Goal: Task Accomplishment & Management: Use online tool/utility

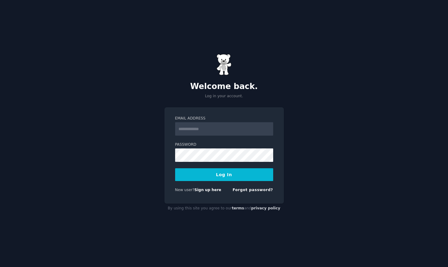
click at [211, 127] on input "Email Address" at bounding box center [224, 128] width 98 height 13
click at [200, 131] on input "Email Address" at bounding box center [224, 128] width 98 height 13
type input "**********"
click at [221, 177] on button "Log In" at bounding box center [224, 174] width 98 height 13
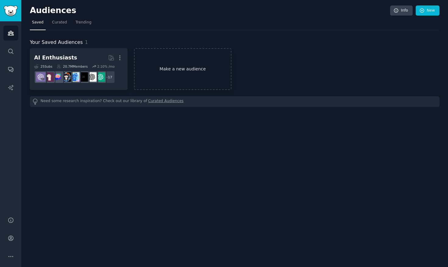
click at [174, 73] on link "Make a new audience" at bounding box center [183, 69] width 98 height 42
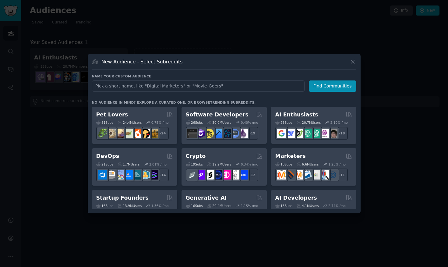
click at [151, 87] on input "text" at bounding box center [198, 85] width 213 height 11
type input "к"
type input "recruiters"
click at [343, 88] on button "Find Communities" at bounding box center [332, 85] width 47 height 11
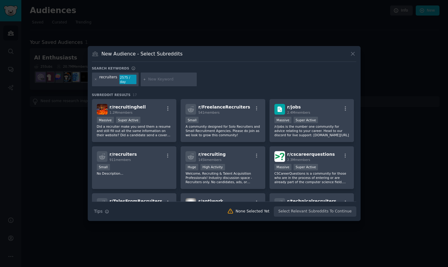
click at [303, 212] on div "Search Tips Tips None Selected Yet Select Relevant Subreddits To Continue" at bounding box center [224, 208] width 264 height 15
click at [169, 111] on div at bounding box center [168, 109] width 8 height 7
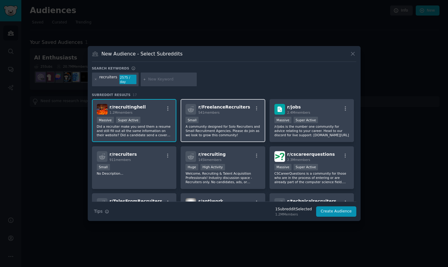
click at [240, 115] on div "r/ FreelanceRecruiters 541 members Small A community designed for Solo Recruite…" at bounding box center [223, 120] width 85 height 43
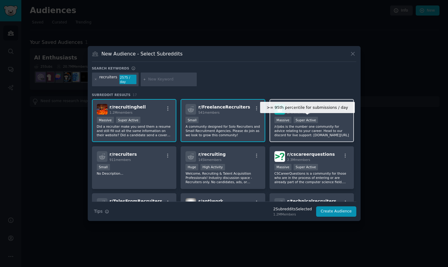
click at [319, 116] on div "r/ jobs 2.4M members >= 95th percentile for submissions / day Massive Super Act…" at bounding box center [311, 120] width 85 height 43
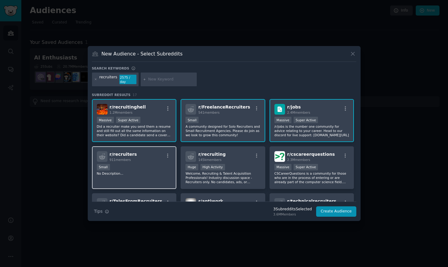
click at [160, 169] on div "Small" at bounding box center [134, 168] width 75 height 8
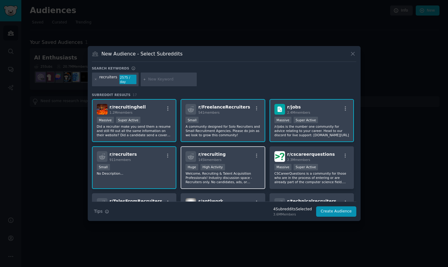
click at [241, 160] on div "r/ recruiting 145k members" at bounding box center [222, 156] width 75 height 11
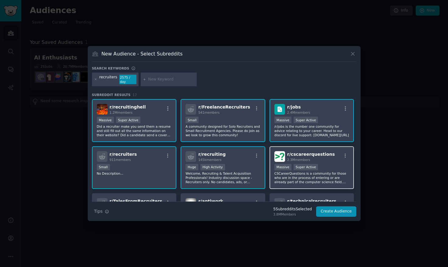
click at [326, 168] on div ">= 95th percentile for submissions / day Massive Super Active" at bounding box center [311, 168] width 75 height 8
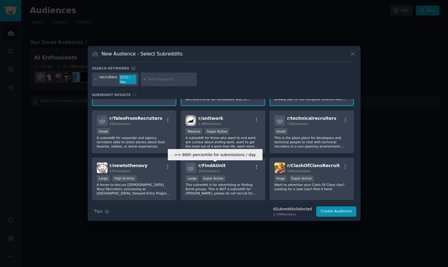
scroll to position [84, 0]
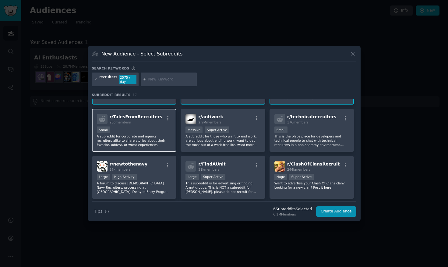
click at [157, 128] on div "Small" at bounding box center [134, 130] width 75 height 8
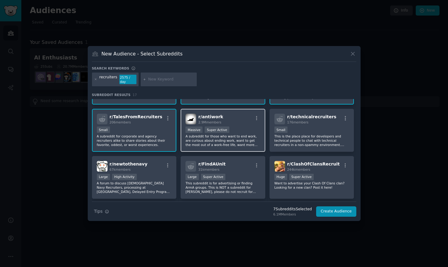
click at [241, 130] on div ">= 95th percentile for submissions / day Massive Super Active" at bounding box center [222, 130] width 75 height 8
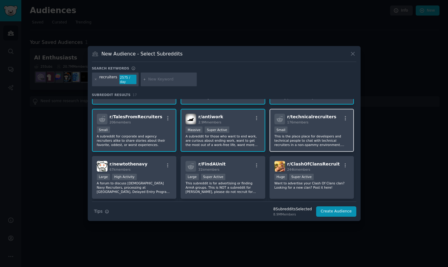
click at [328, 130] on div "Small" at bounding box center [311, 130] width 75 height 8
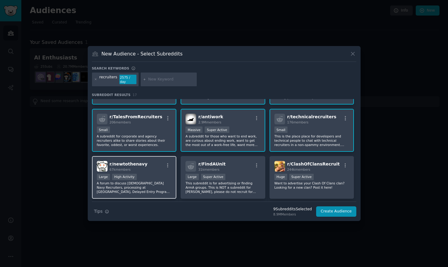
click at [149, 167] on div "r/ newtothenavy 67k members" at bounding box center [134, 166] width 75 height 11
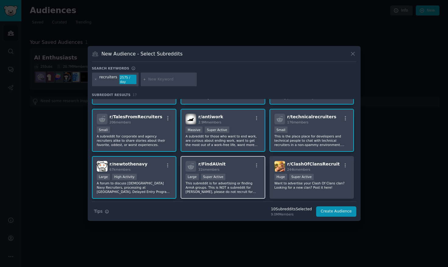
click at [237, 165] on div "r/ FindAUnit 31k members" at bounding box center [222, 166] width 75 height 11
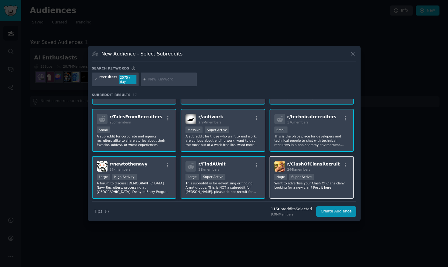
click at [324, 172] on div "r/ ClashOfClansRecruit 244k members Huge Super Active Want to advertise your Cl…" at bounding box center [311, 177] width 85 height 43
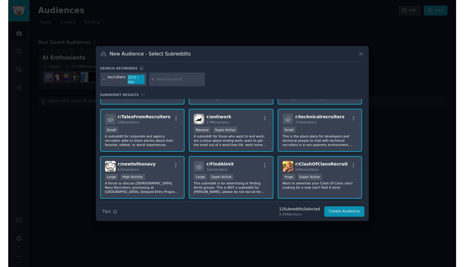
scroll to position [189, 0]
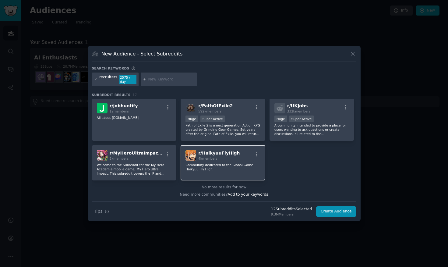
click at [248, 156] on div "r/ HaikyuuFlyHigh 4k members" at bounding box center [222, 155] width 75 height 11
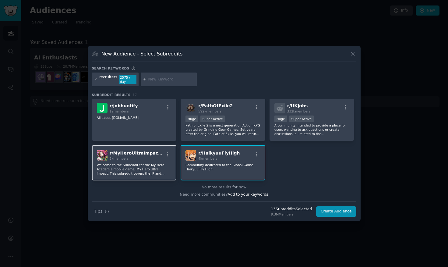
click at [147, 167] on p "Welcome to the Subreddit for the My Hero Academia mobile game, My Hero Ultra Im…" at bounding box center [134, 169] width 75 height 13
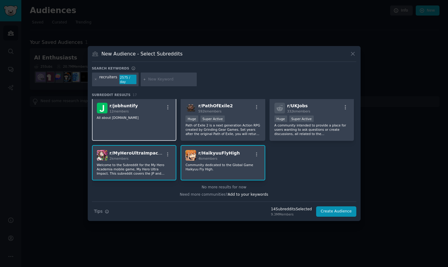
click at [143, 115] on p "All about Jobhuntify.com" at bounding box center [134, 117] width 75 height 4
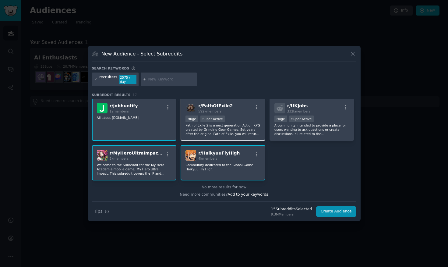
click at [244, 107] on div "r/ PathOfExile2 592k members" at bounding box center [222, 108] width 75 height 11
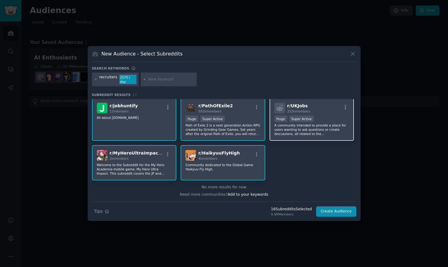
click at [317, 112] on div "r/ UKJobs 332k members" at bounding box center [311, 108] width 75 height 11
click at [327, 213] on button "Create Audience" at bounding box center [336, 211] width 40 height 10
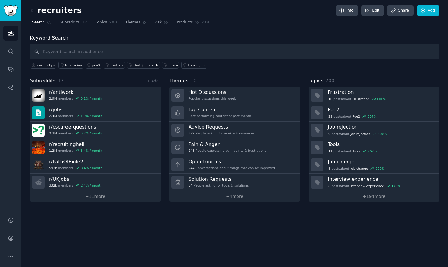
click at [66, 51] on input "text" at bounding box center [235, 52] width 410 height 16
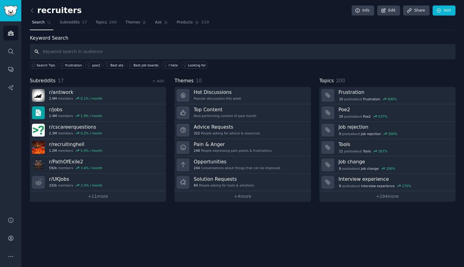
click at [116, 53] on input "text" at bounding box center [243, 52] width 426 height 16
paste input "Candidate Quality"
paste input "Efficiency & Time Constraints"
click at [106, 51] on input "Candidate Quality, Efficiency & Time Constraints" at bounding box center [243, 52] width 426 height 16
click at [141, 51] on input "Candidate Quality, Efficiency, Time Constraints" at bounding box center [243, 52] width 426 height 16
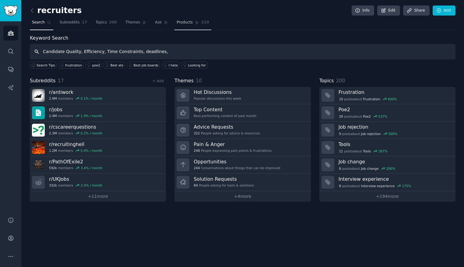
paste input "Client Expectations & Satisfaction"
click at [199, 50] on input "Candidate Quality, Efficiency, Time Constraints, deadlines, Client Expectations…" at bounding box center [243, 52] width 426 height 16
click at [241, 52] on input "Candidate Quality, Efficiency, Time Constraints, deadlines, Client Expectations…" at bounding box center [243, 52] width 426 height 16
paste input "Cost"
type input "Candidate Quality, Efficiency, Time Constraints, deadlines, Client Expectations…"
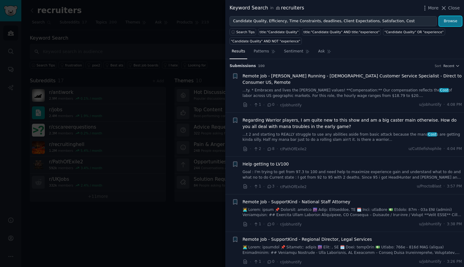
click at [448, 23] on button "Browse" at bounding box center [450, 21] width 23 height 10
click at [448, 6] on span "Close" at bounding box center [454, 8] width 12 height 6
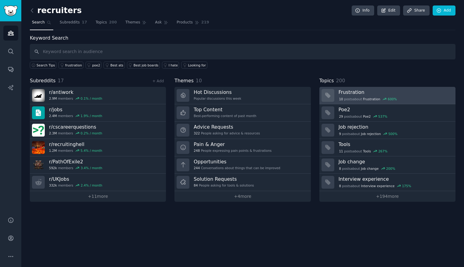
click at [426, 96] on div "10 post s about Frustration 600 %" at bounding box center [395, 98] width 113 height 6
